Goal: Information Seeking & Learning: Check status

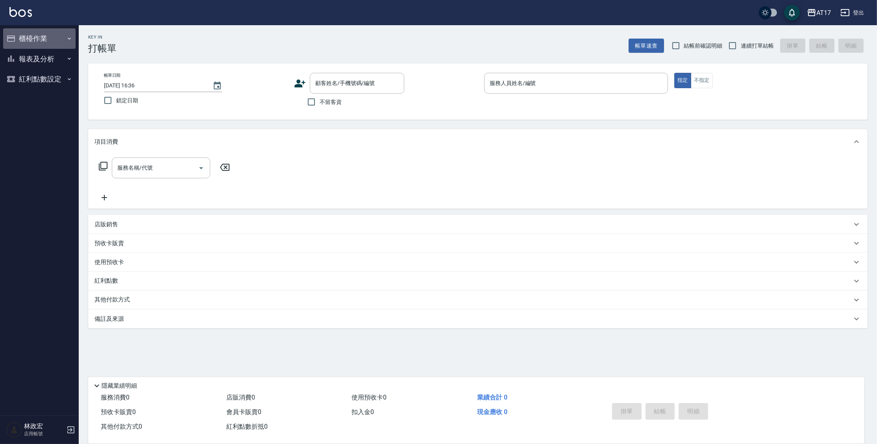
click at [52, 37] on button "櫃檯作業" at bounding box center [39, 38] width 72 height 20
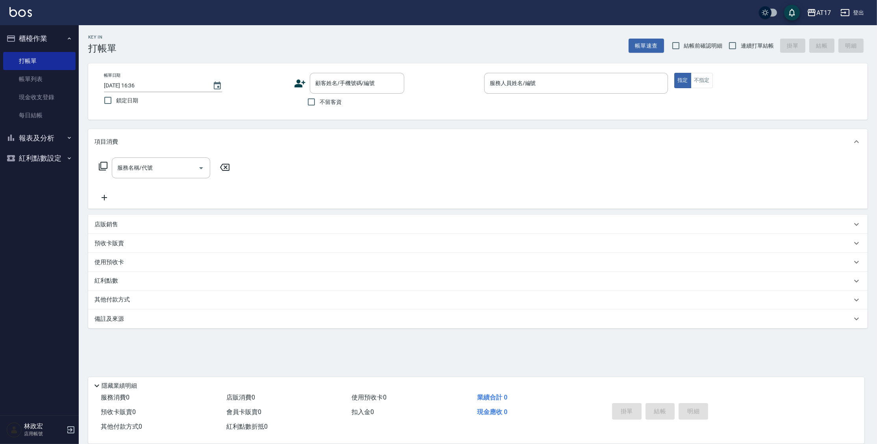
click at [62, 140] on button "報表及分析" at bounding box center [39, 138] width 72 height 20
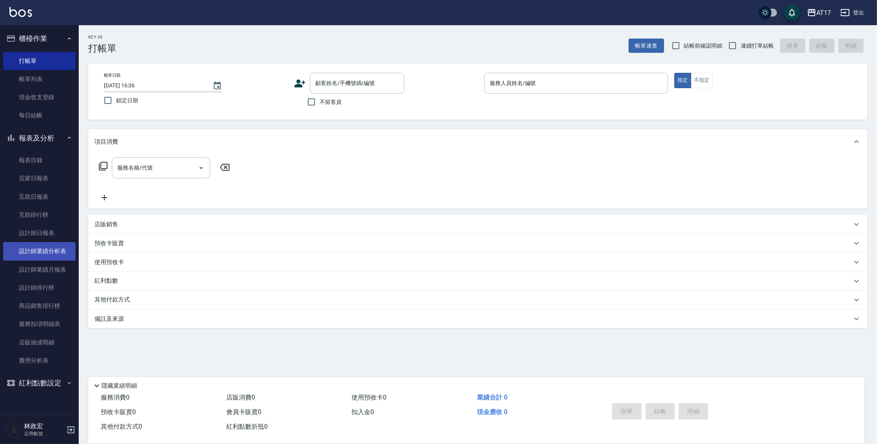
click at [54, 256] on link "設計師業績分析表" at bounding box center [39, 251] width 72 height 18
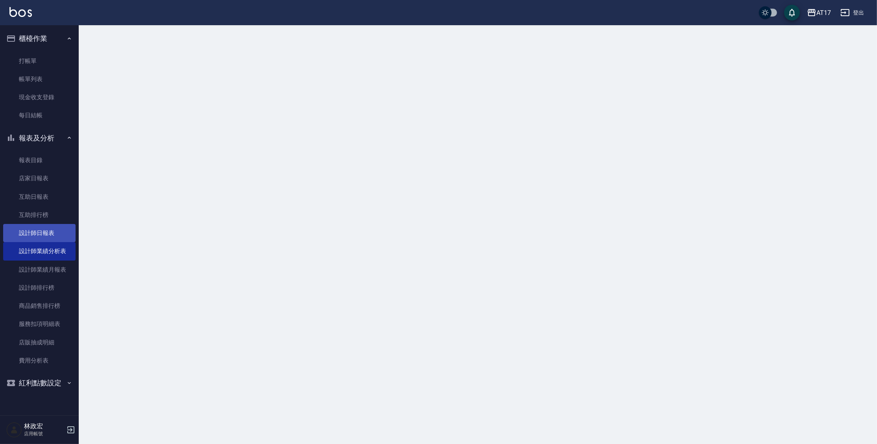
click at [54, 234] on link "設計師日報表" at bounding box center [39, 233] width 72 height 18
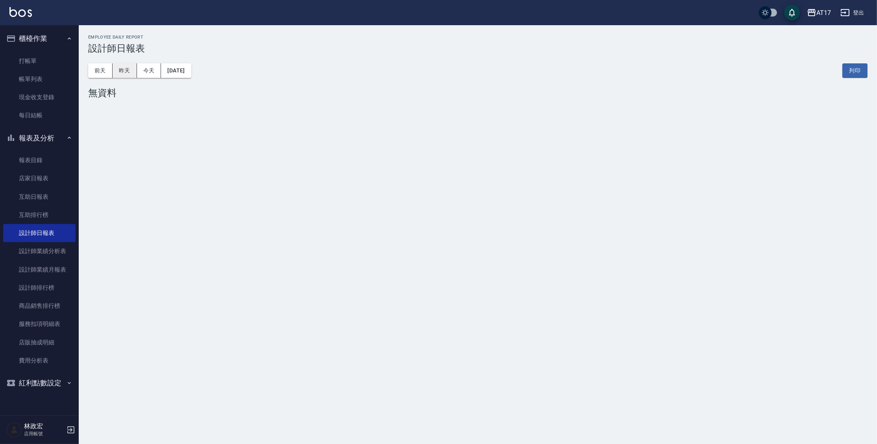
click at [118, 70] on button "昨天" at bounding box center [125, 70] width 24 height 15
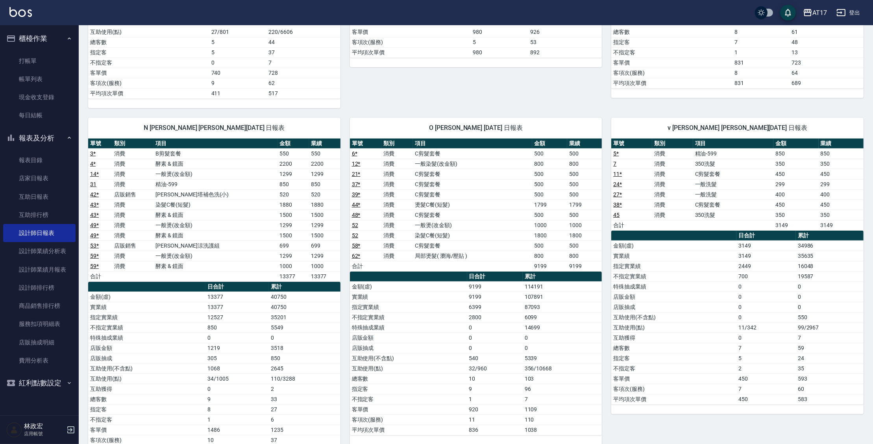
scroll to position [644, 0]
